Goal: Information Seeking & Learning: Learn about a topic

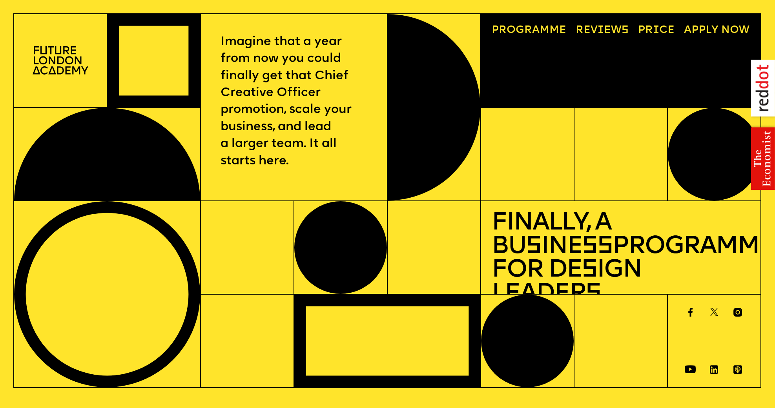
click at [533, 30] on span "a" at bounding box center [535, 30] width 7 height 11
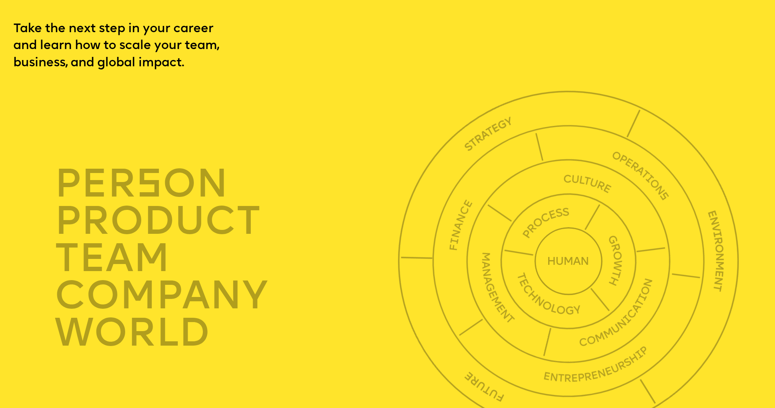
scroll to position [2688, 0]
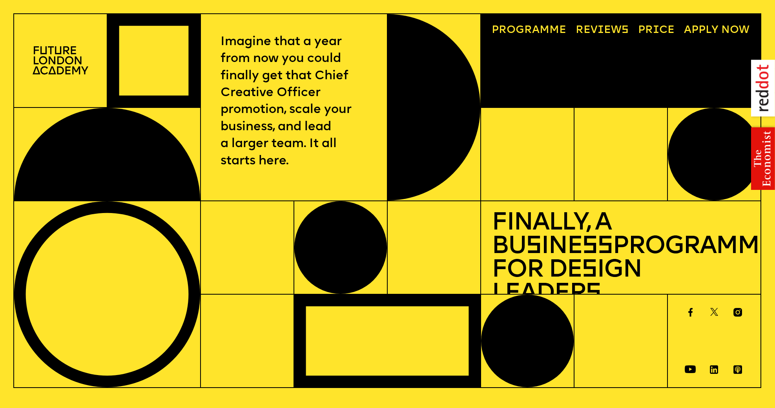
click at [53, 78] on div at bounding box center [60, 60] width 93 height 93
click at [55, 66] on img at bounding box center [61, 60] width 56 height 28
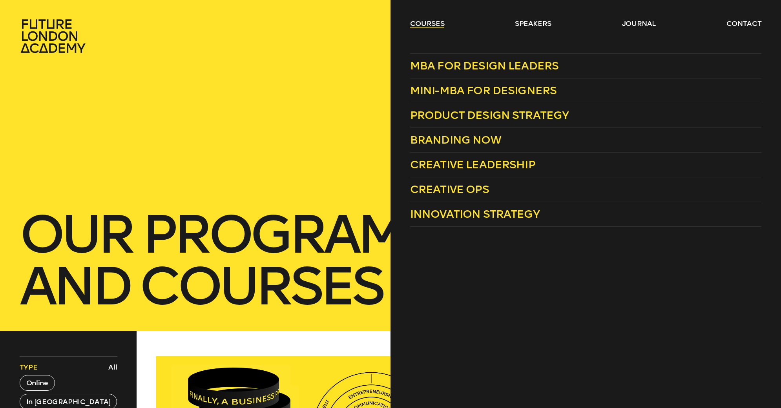
click at [414, 26] on link "courses" at bounding box center [427, 23] width 35 height 9
click at [487, 164] on span "Creative Leadership" at bounding box center [472, 164] width 125 height 13
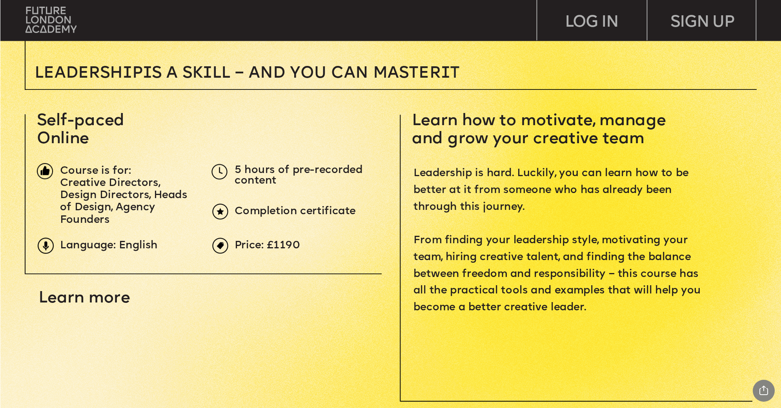
scroll to position [314, 0]
